Goal: Task Accomplishment & Management: Manage account settings

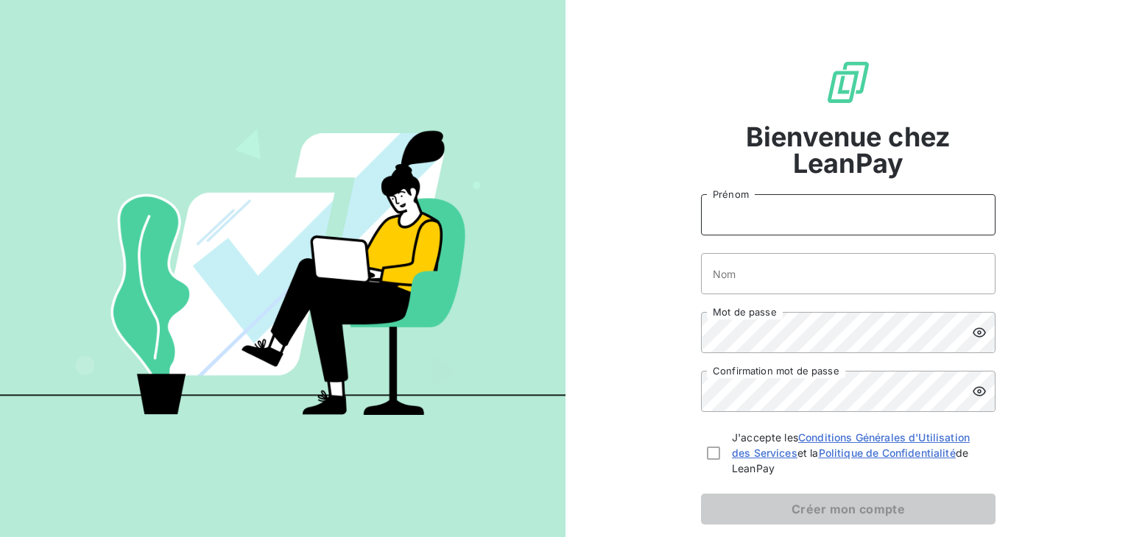
click at [775, 213] on input "Prénom" at bounding box center [848, 214] width 295 height 41
type input "Anna"
click at [722, 271] on input "Nom" at bounding box center [848, 273] width 295 height 41
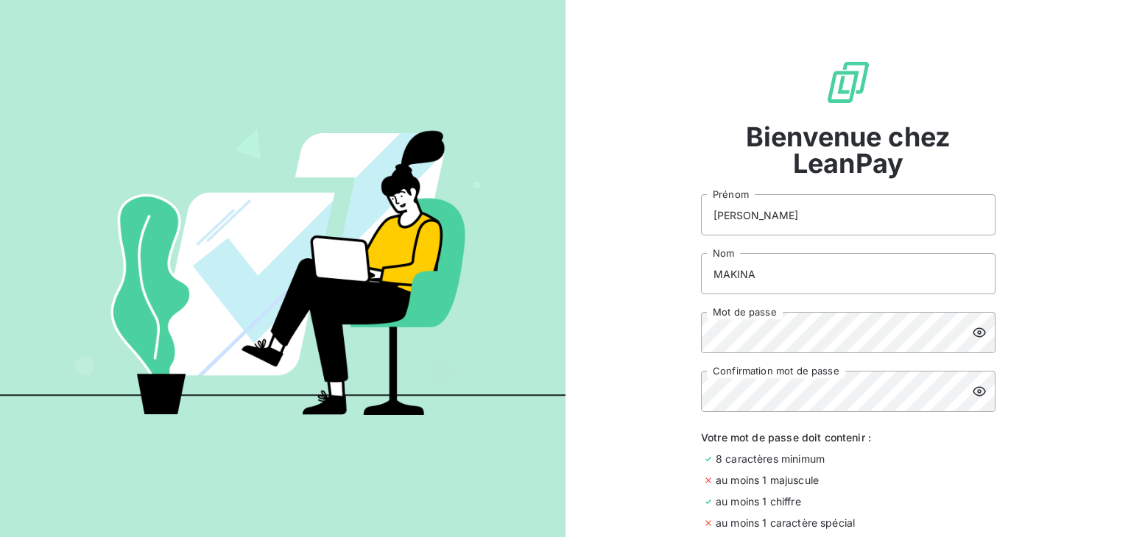
click at [975, 338] on icon at bounding box center [979, 332] width 15 height 15
click at [973, 390] on icon at bounding box center [979, 392] width 13 height 10
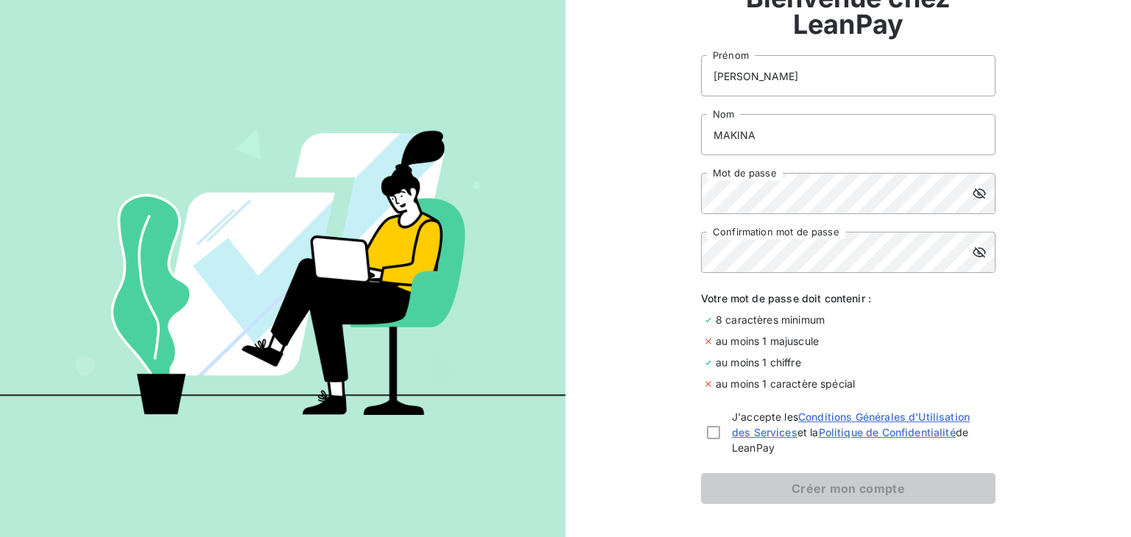
scroll to position [141, 0]
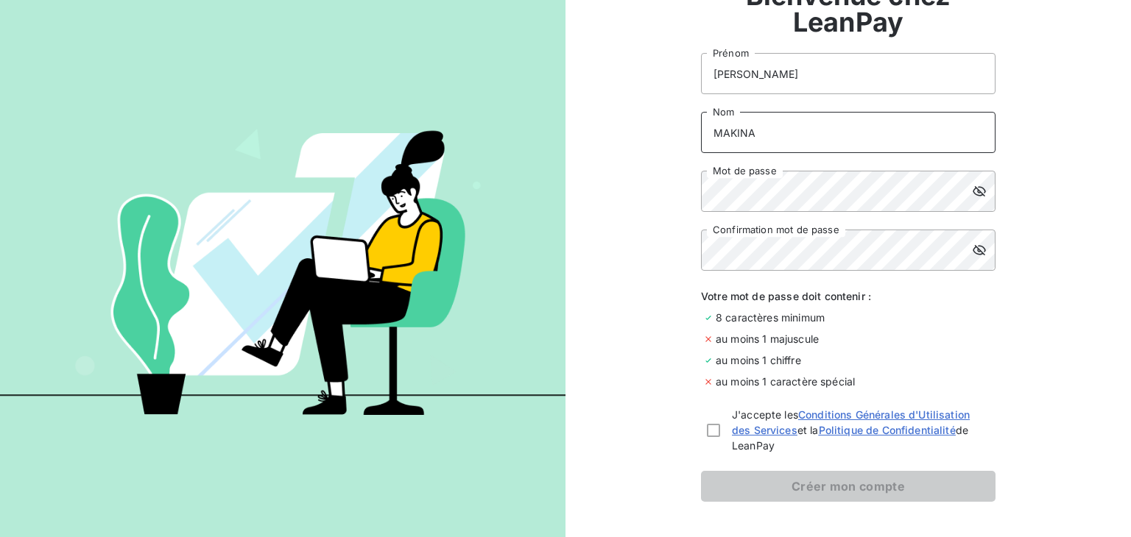
click at [750, 134] on input "MAKINA" at bounding box center [848, 132] width 295 height 41
type input "M"
type input "jjjjjjjjj"
click at [707, 434] on div at bounding box center [713, 430] width 13 height 13
checkbox input "true"
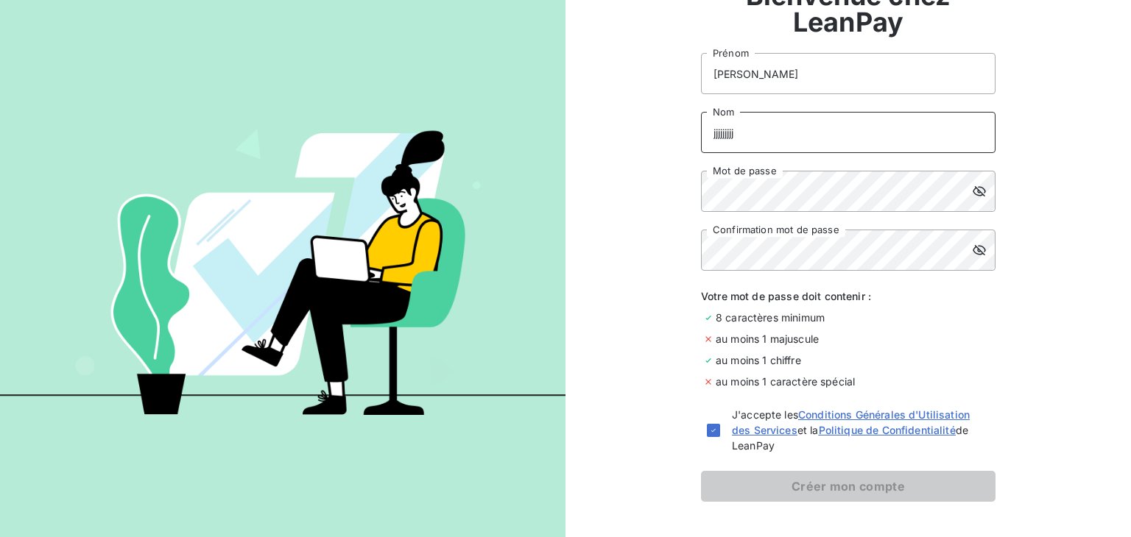
click at [752, 139] on input "jjjjjjjjj" at bounding box center [848, 132] width 295 height 41
type input "j"
click at [780, 144] on input "Nom" at bounding box center [848, 132] width 295 height 41
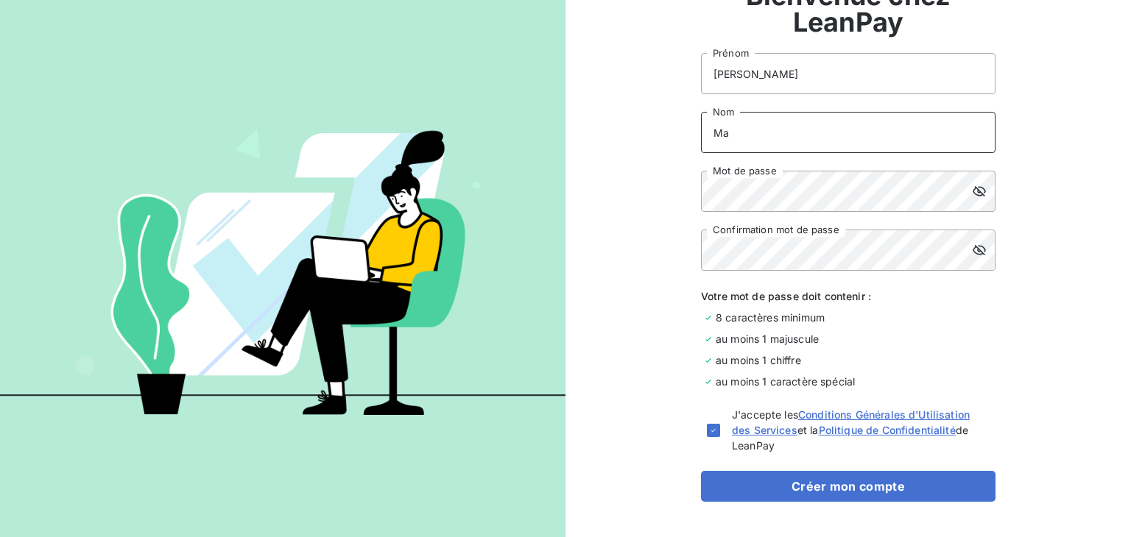
type input "MAKINA"
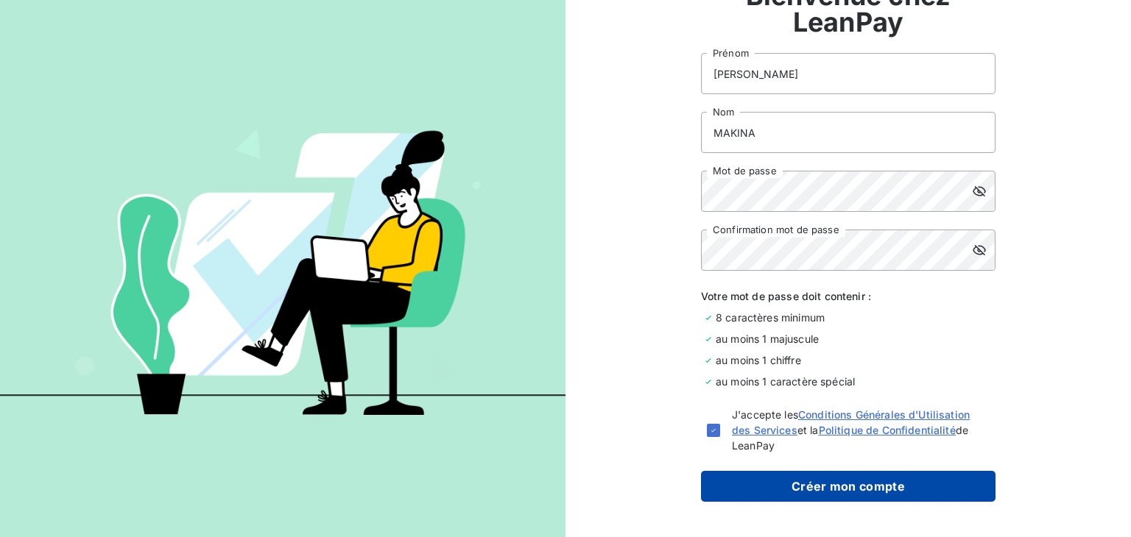
click at [800, 483] on button "Créer mon compte" at bounding box center [848, 486] width 295 height 31
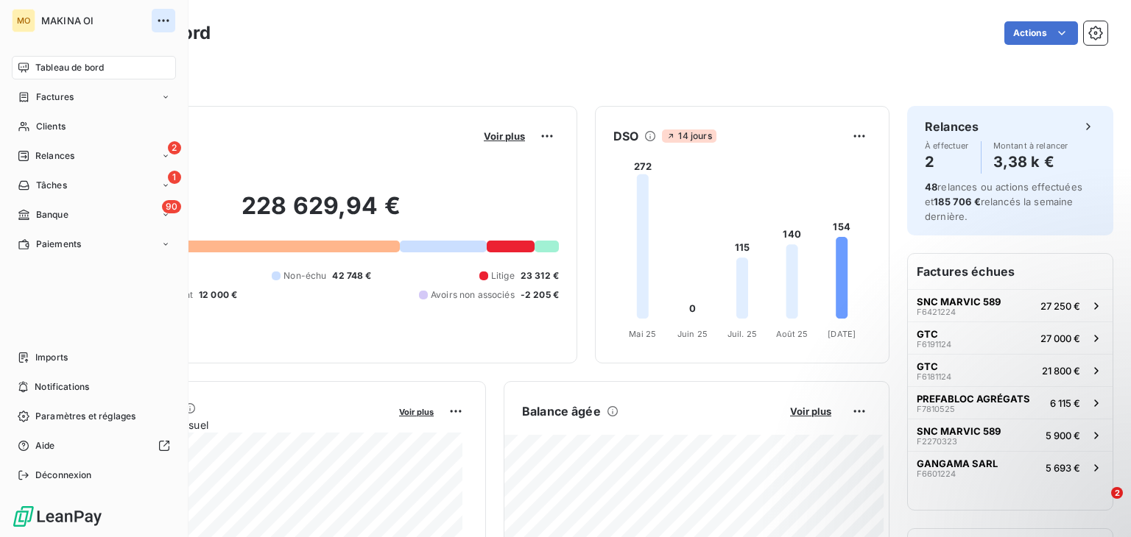
click at [164, 21] on icon "button" at bounding box center [163, 20] width 11 height 2
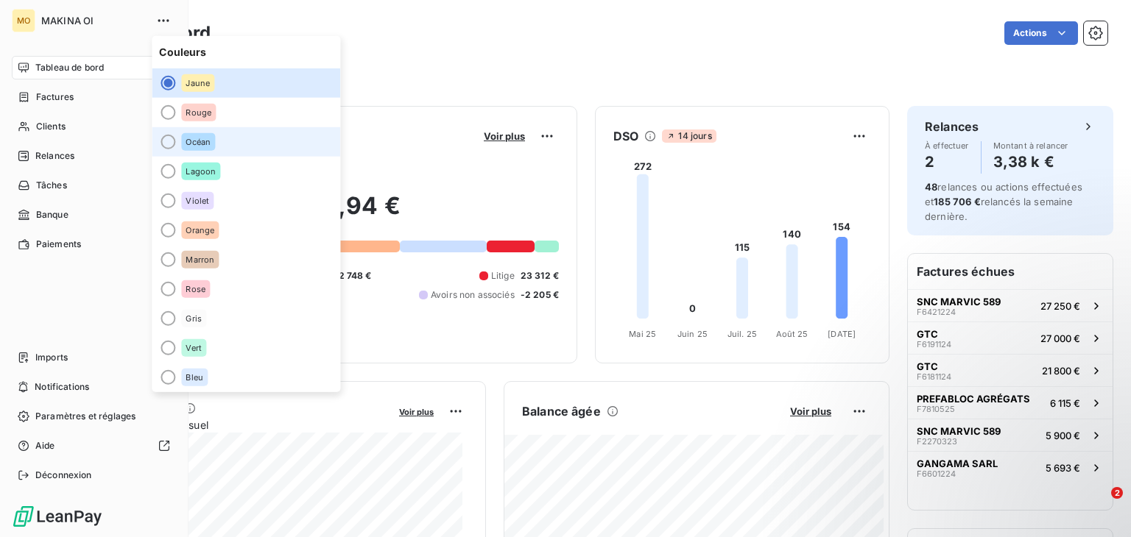
click at [173, 138] on div at bounding box center [168, 142] width 15 height 15
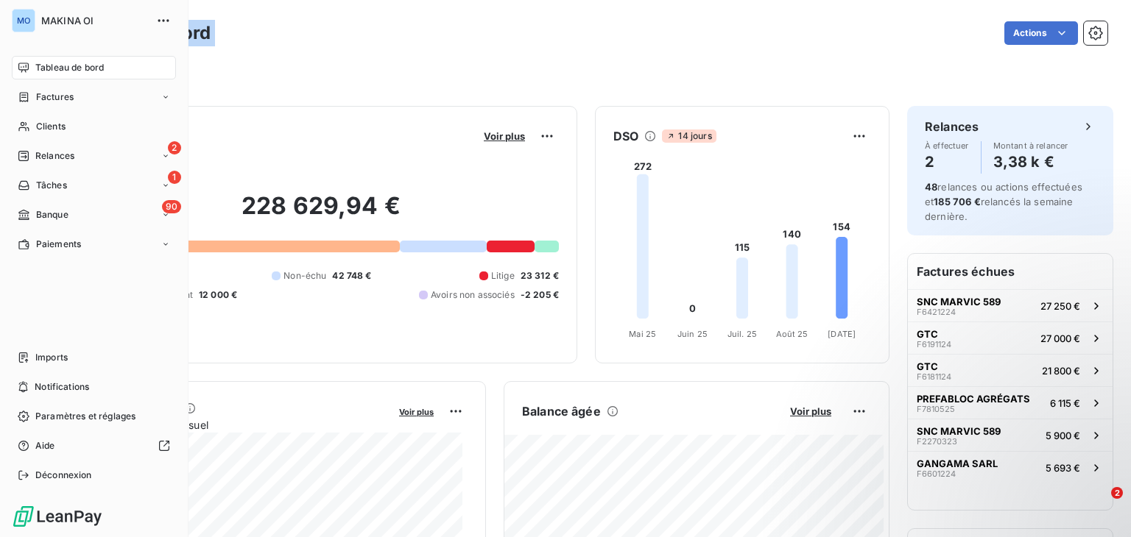
drag, startPoint x: 350, startPoint y: 63, endPoint x: 88, endPoint y: 66, distance: 262.9
click at [88, 66] on div "MO MAKINA OI Tableau de bord Factures Clients 2 Relances 1 Tâches 90 Banque Pai…" at bounding box center [565, 268] width 1131 height 537
click at [88, 66] on span "Tableau de bord" at bounding box center [69, 67] width 68 height 13
click at [88, 97] on div "Factures" at bounding box center [94, 97] width 164 height 24
click at [85, 134] on div "Factures" at bounding box center [102, 127] width 147 height 24
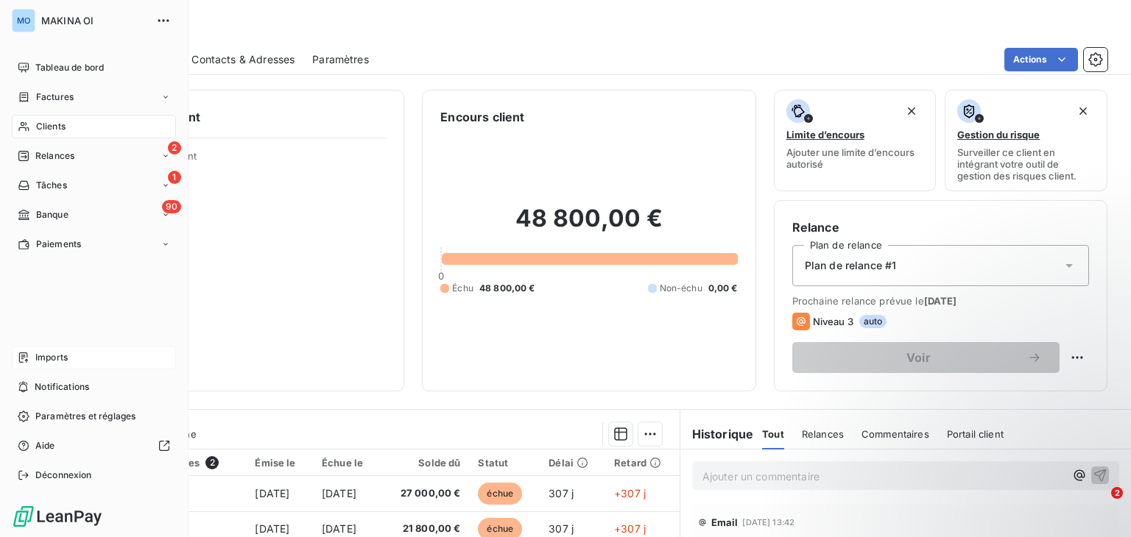
click at [44, 351] on span "Imports" at bounding box center [51, 357] width 32 height 13
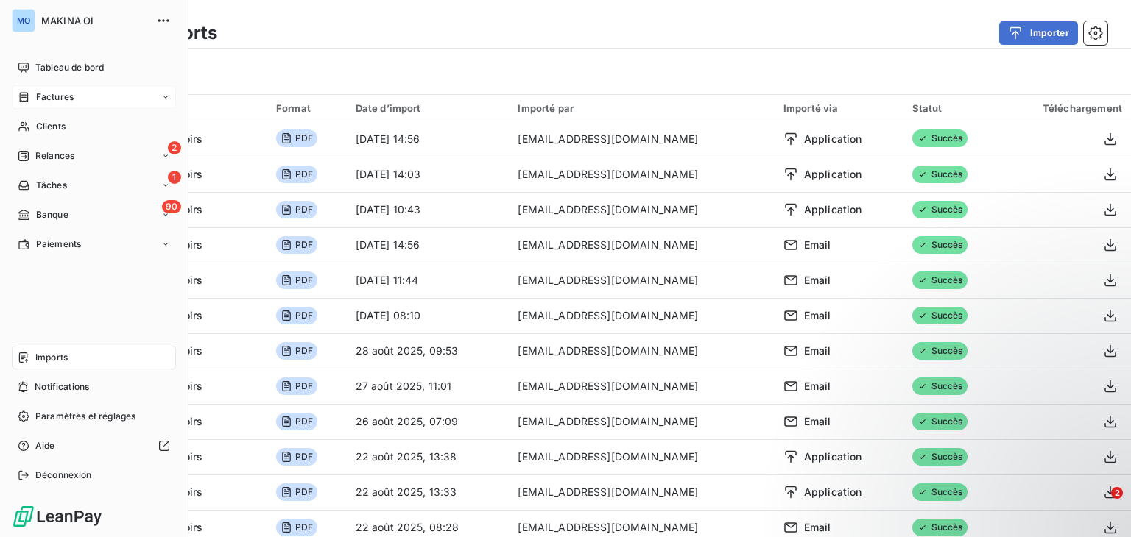
click at [98, 99] on div "Factures" at bounding box center [94, 97] width 164 height 24
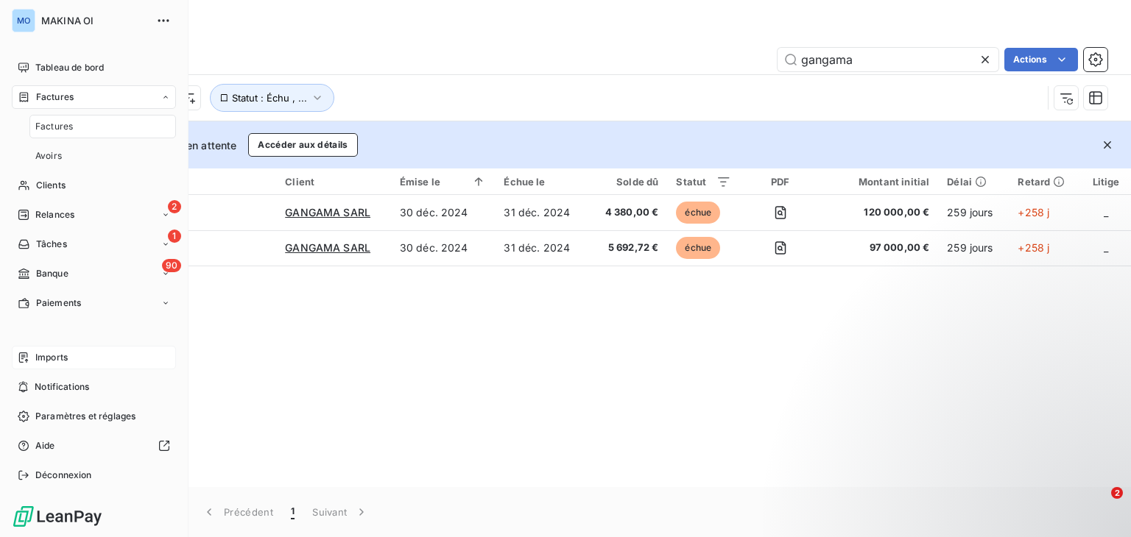
click at [85, 133] on div "Factures" at bounding box center [102, 127] width 147 height 24
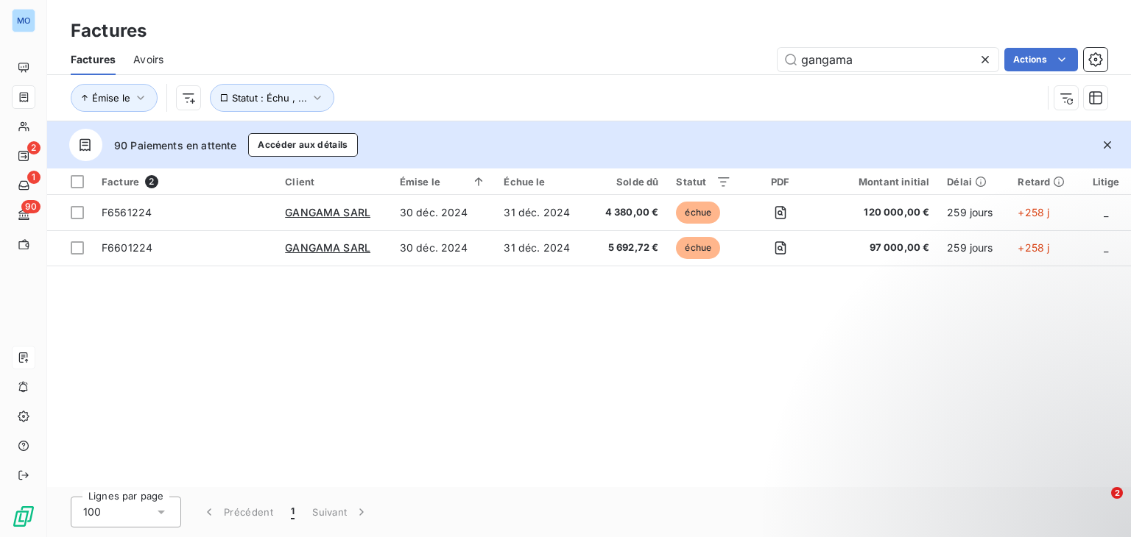
click at [984, 57] on icon at bounding box center [985, 59] width 15 height 15
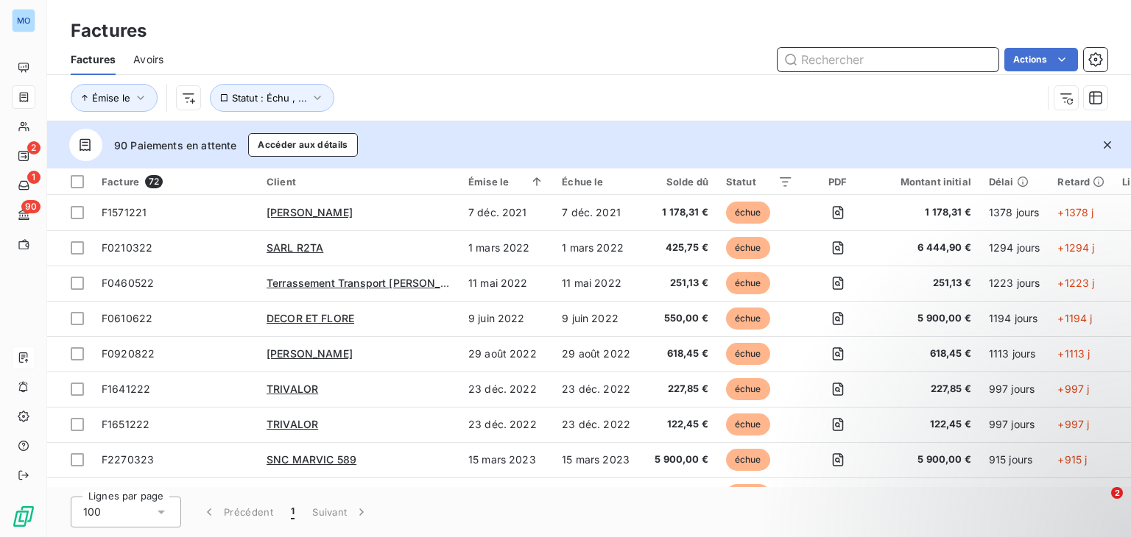
click at [940, 55] on input "text" at bounding box center [888, 60] width 221 height 24
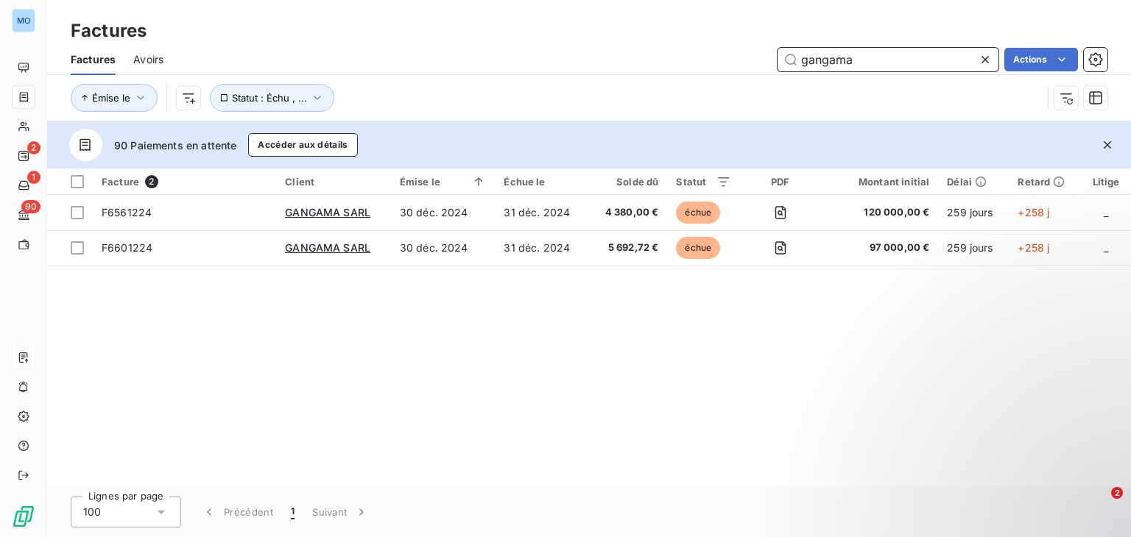
click at [940, 55] on input "gangama" at bounding box center [888, 60] width 221 height 24
type input "gangama"
click at [984, 54] on icon at bounding box center [985, 59] width 15 height 15
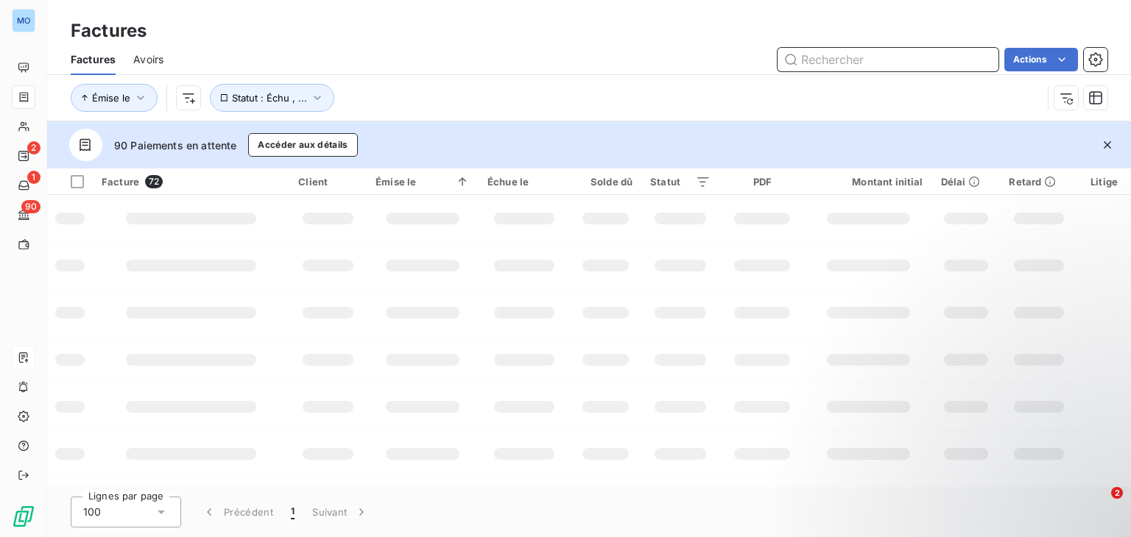
click at [905, 54] on input "text" at bounding box center [888, 60] width 221 height 24
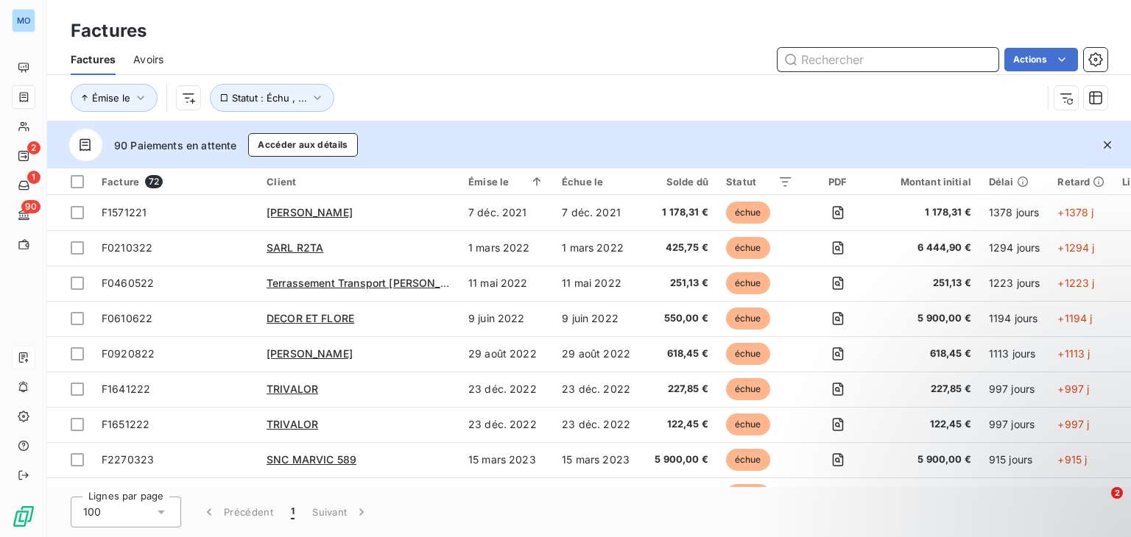
paste input "F8820925"
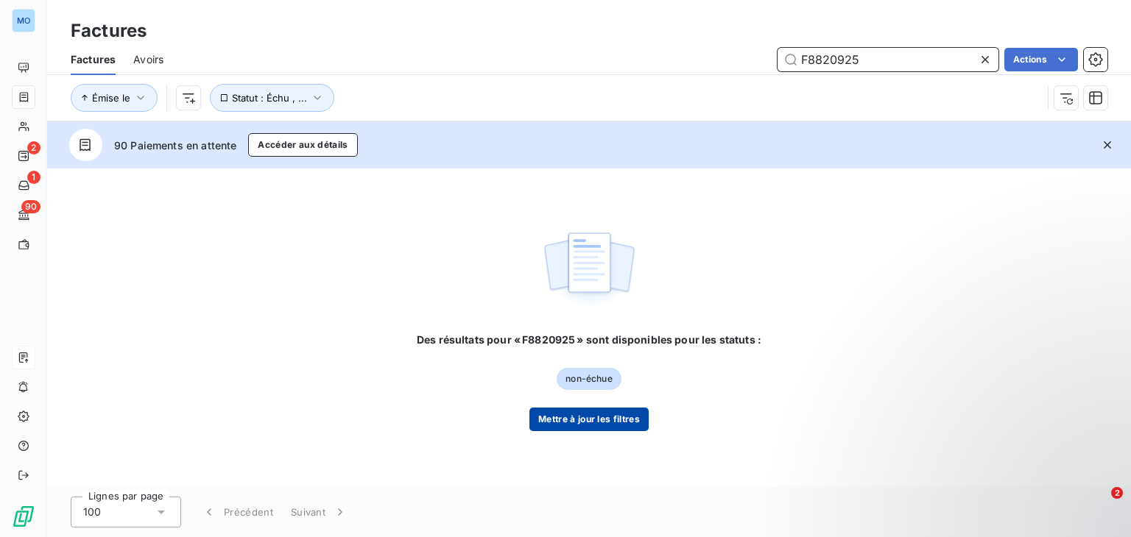
type input "F8820925"
click at [574, 417] on button "Mettre à jour les filtres" at bounding box center [588, 420] width 119 height 24
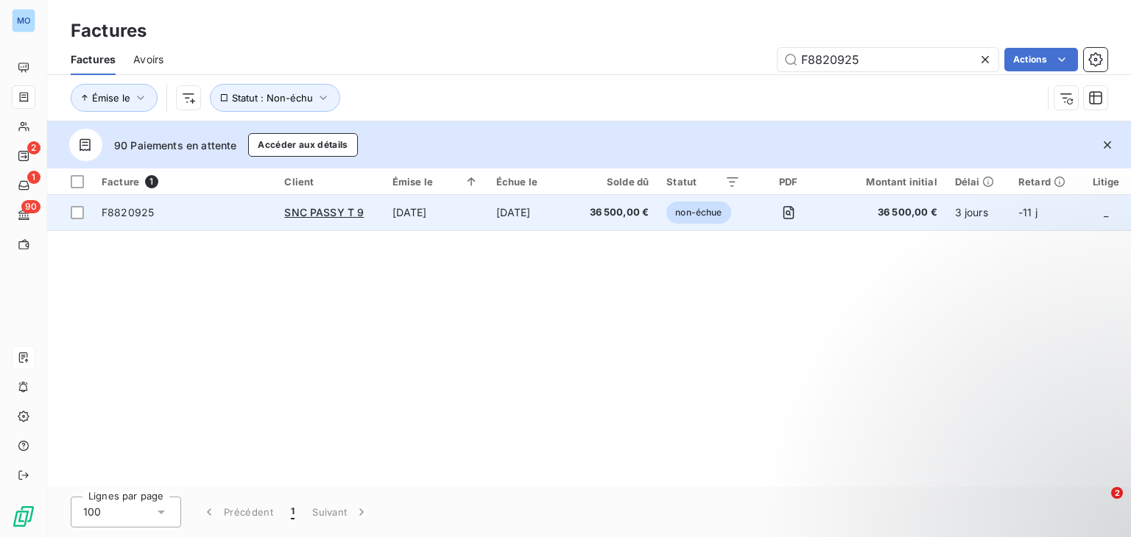
click at [198, 214] on span "F8820925" at bounding box center [184, 212] width 165 height 15
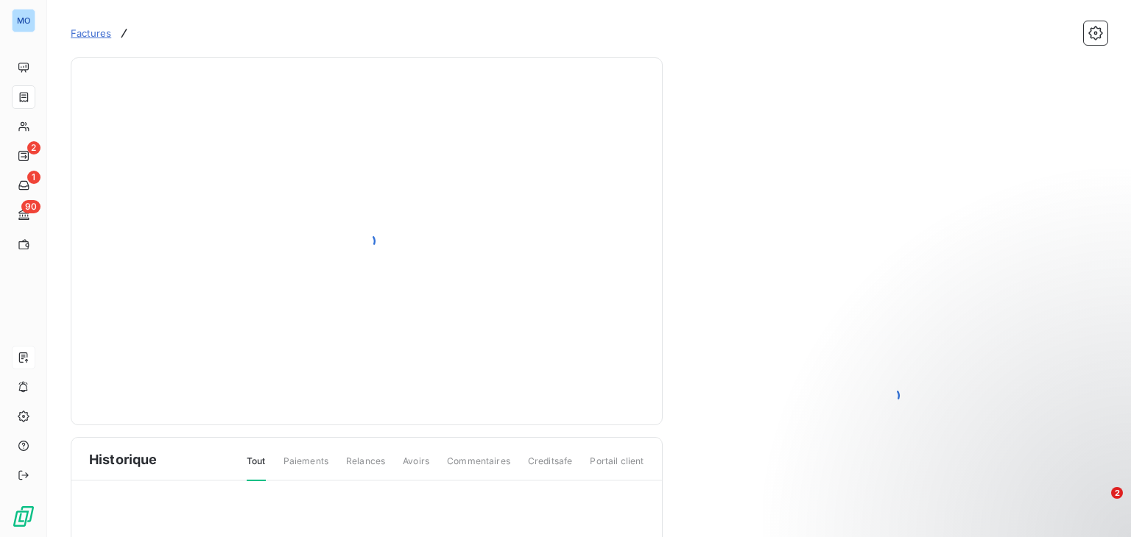
click at [198, 214] on div at bounding box center [366, 241] width 555 height 331
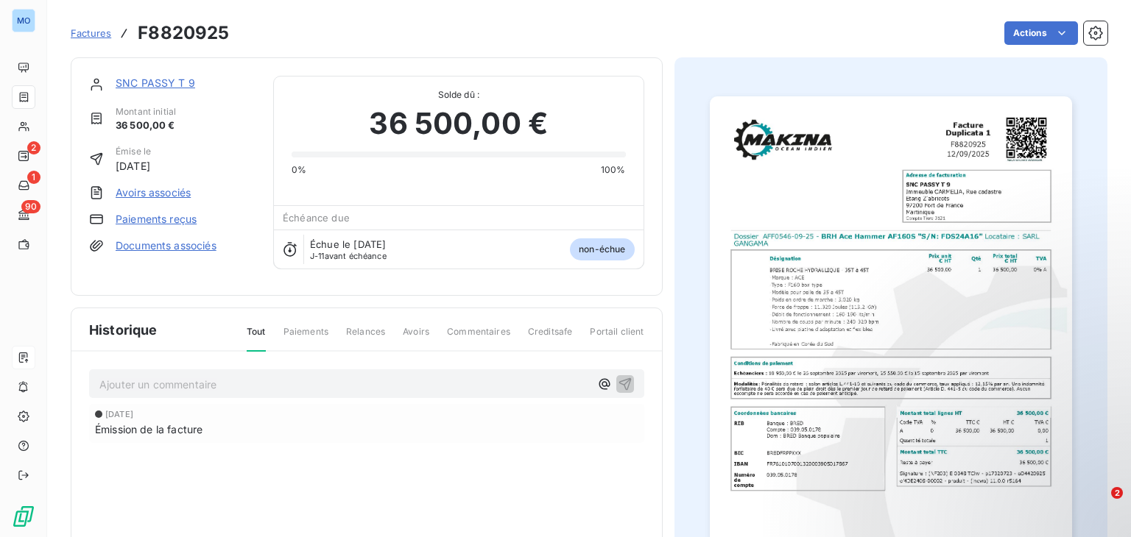
click at [595, 246] on span "non-échue" at bounding box center [602, 250] width 64 height 22
click at [173, 222] on link "Paiements reçus" at bounding box center [156, 219] width 81 height 15
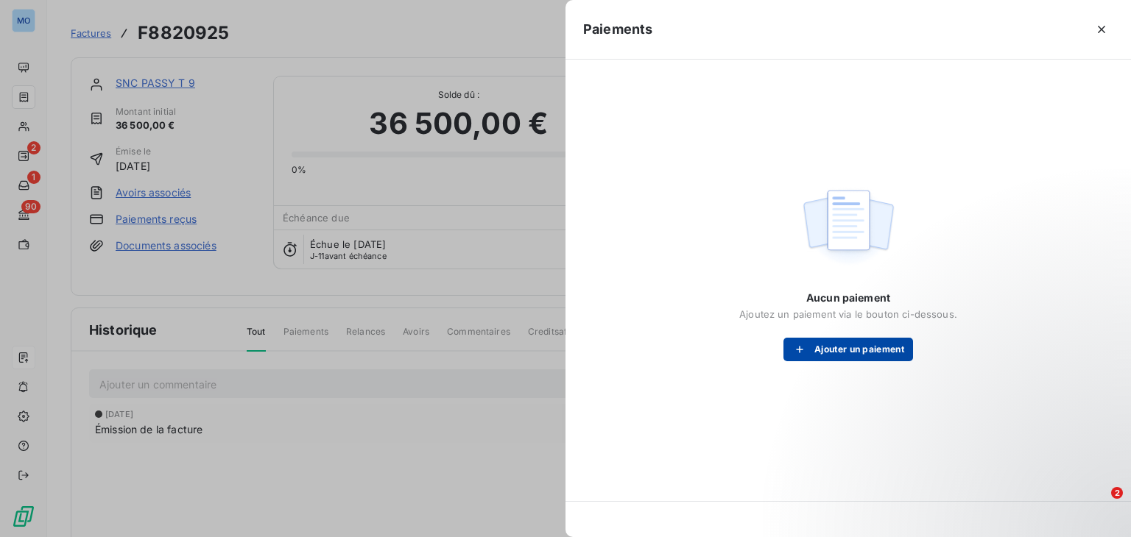
click at [834, 339] on button "Ajouter un paiement" at bounding box center [848, 350] width 130 height 24
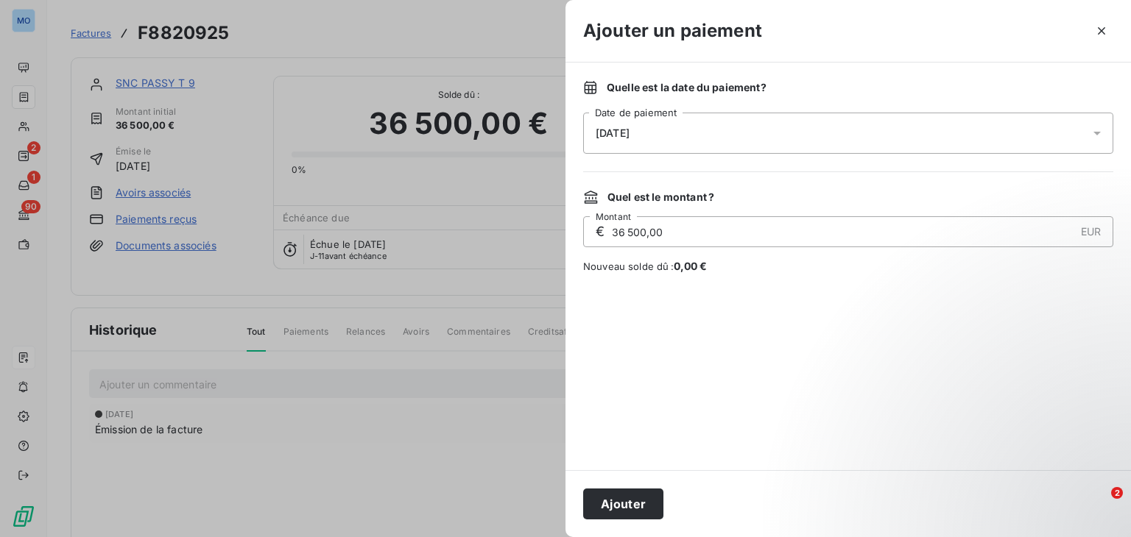
click at [689, 232] on input "36 500,00" at bounding box center [842, 231] width 464 height 29
paste input "10 95"
type input "10 950,00"
click at [625, 500] on button "Ajouter" at bounding box center [623, 504] width 80 height 31
